Goal: Transaction & Acquisition: Download file/media

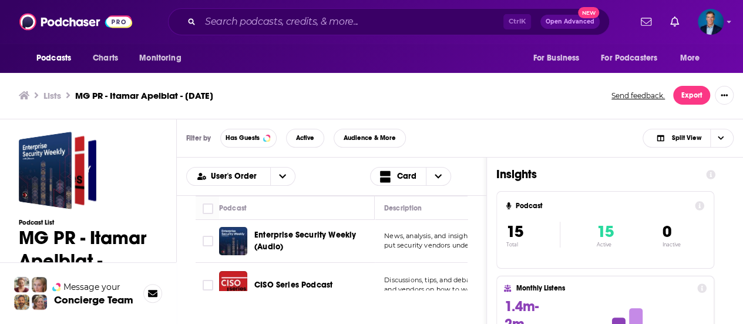
scroll to position [4, 0]
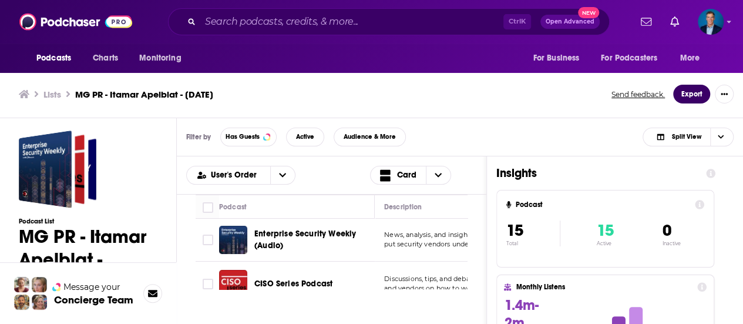
click at [689, 95] on button "Export" at bounding box center [691, 94] width 37 height 19
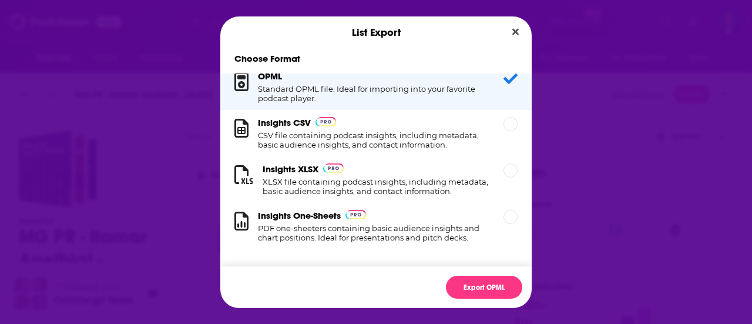
scroll to position [22, 0]
click at [508, 157] on div "Insights XLSX XLSX file containing podcast insights, including metadata, basic …" at bounding box center [375, 179] width 311 height 46
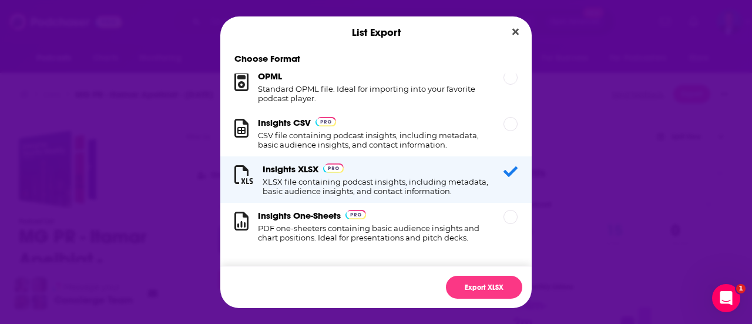
scroll to position [0, 0]
click at [483, 288] on button "Export XLSX" at bounding box center [484, 287] width 76 height 23
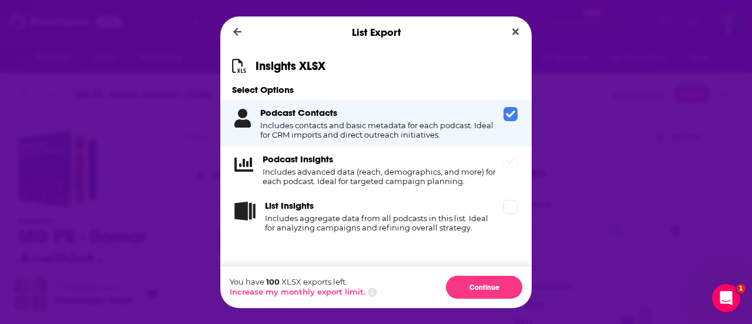
click at [507, 159] on icon "Dialog" at bounding box center [510, 160] width 9 height 9
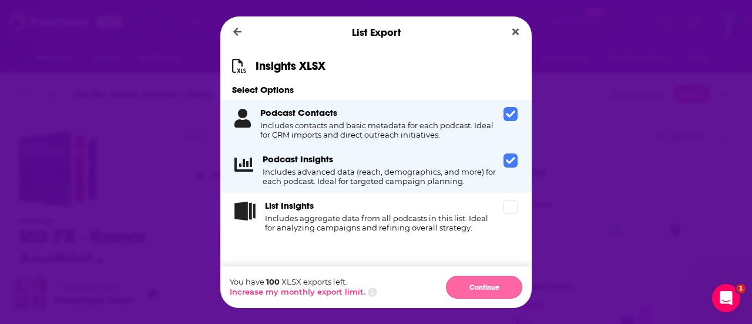
click at [487, 281] on button "Continue" at bounding box center [484, 287] width 76 height 23
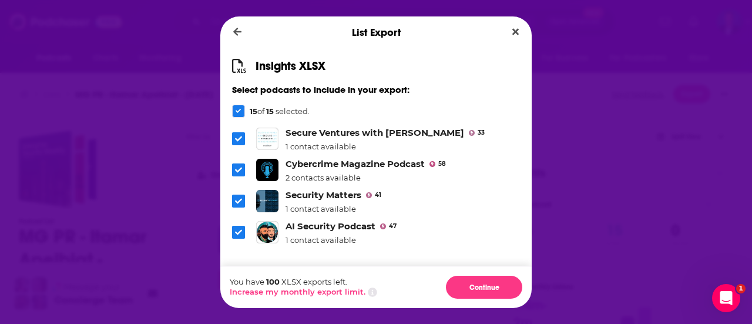
scroll to position [357, 0]
click at [478, 287] on button "Continue" at bounding box center [484, 287] width 76 height 23
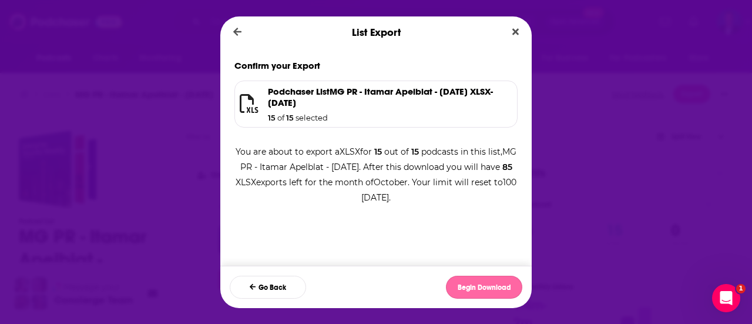
click at [475, 284] on button "Begin Download" at bounding box center [484, 287] width 76 height 23
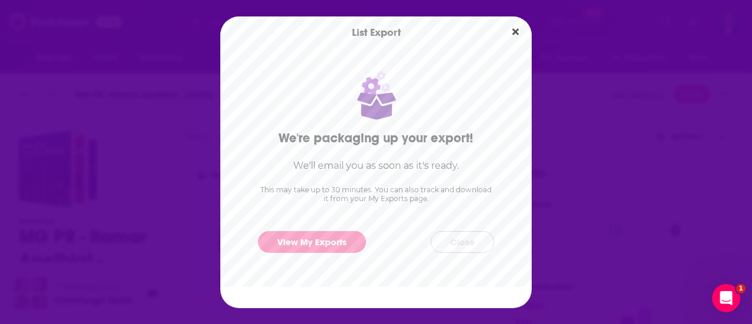
click at [465, 240] on button "Close" at bounding box center [462, 242] width 63 height 22
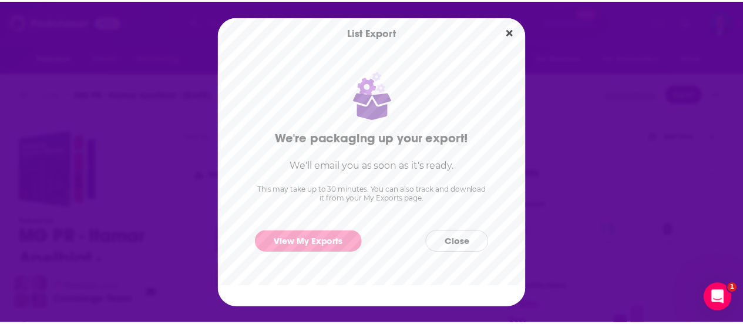
scroll to position [4, 0]
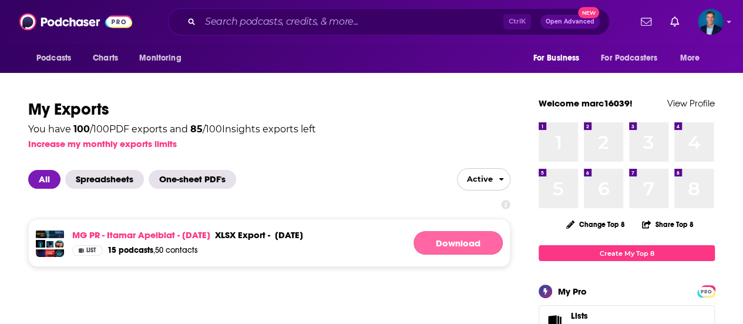
click at [470, 243] on link "Download" at bounding box center [458, 242] width 89 height 23
